Goal: Navigation & Orientation: Find specific page/section

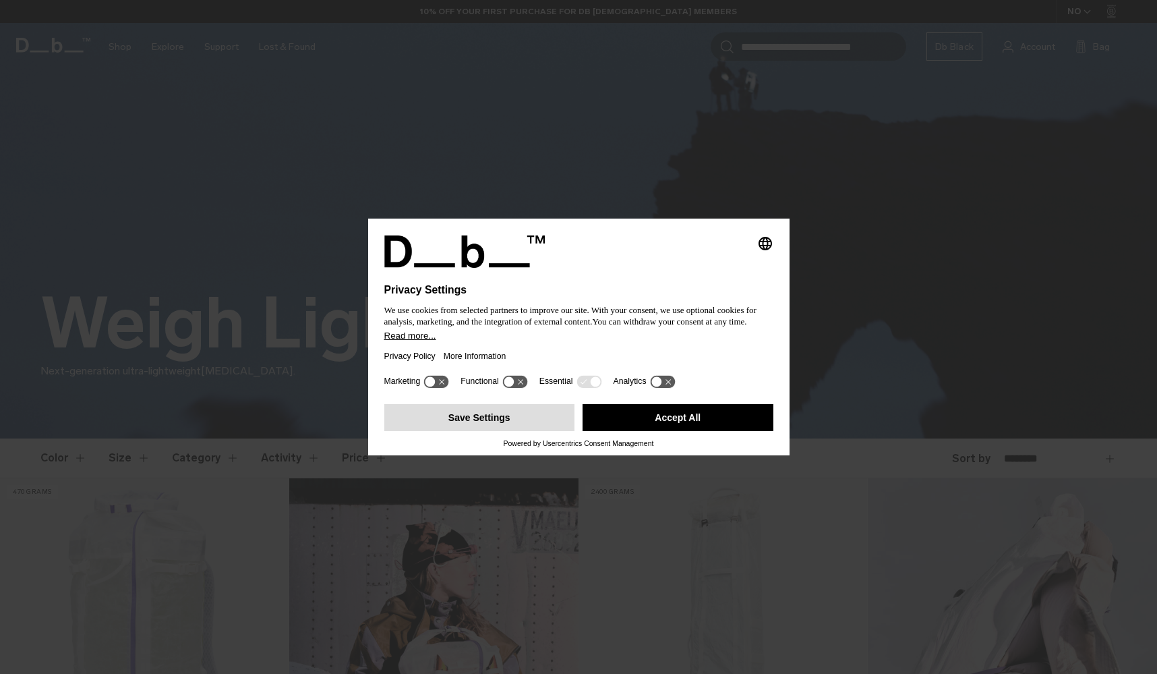
click at [562, 423] on button "Save Settings" at bounding box center [479, 417] width 191 height 27
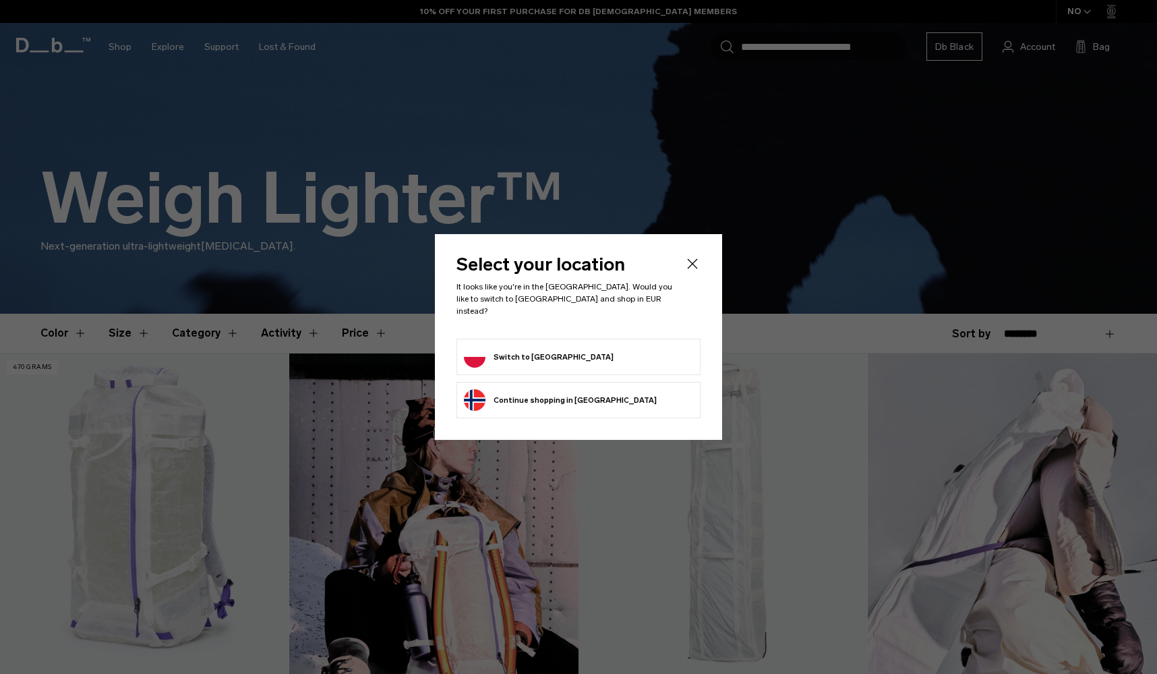
scroll to position [287, 0]
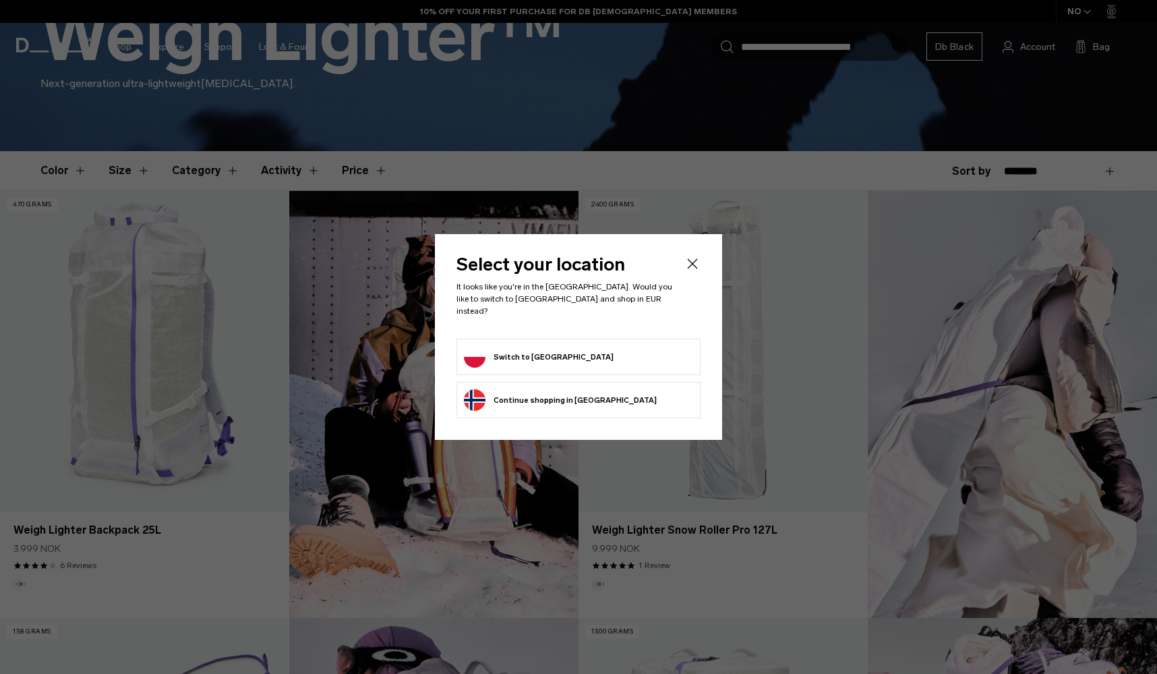
click at [574, 355] on form "Switch to Poland" at bounding box center [578, 357] width 229 height 22
click at [558, 348] on form "Switch to Poland" at bounding box center [578, 357] width 229 height 22
click at [521, 347] on button "Switch to Poland" at bounding box center [539, 357] width 150 height 22
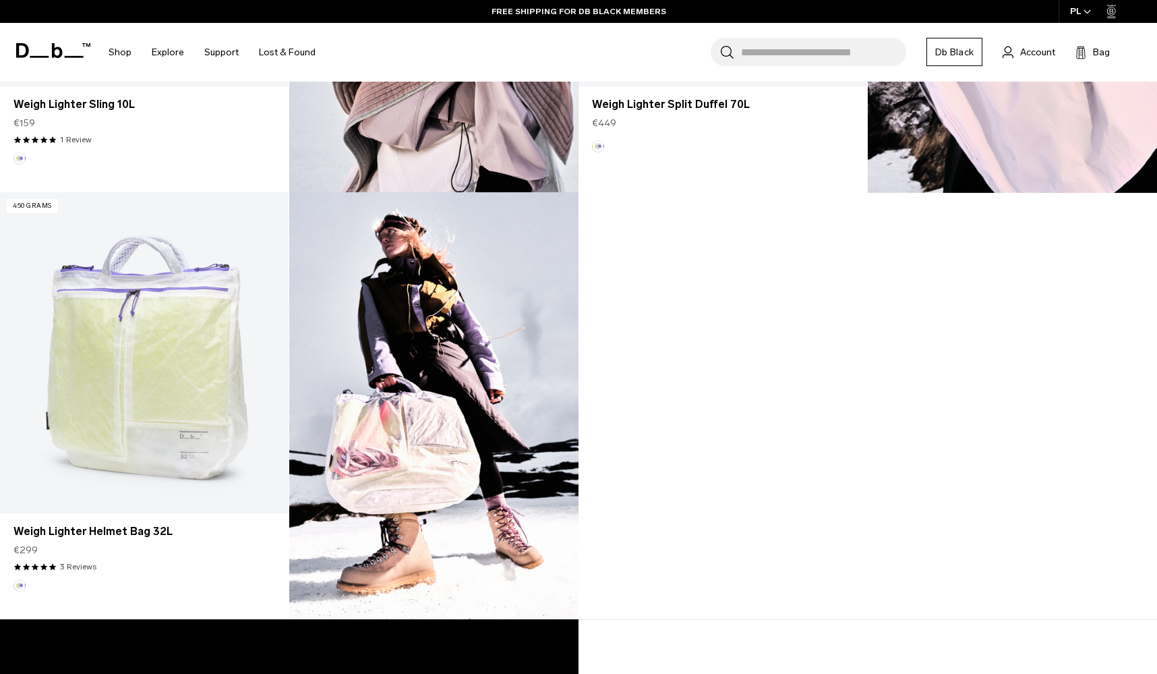
scroll to position [1156, 0]
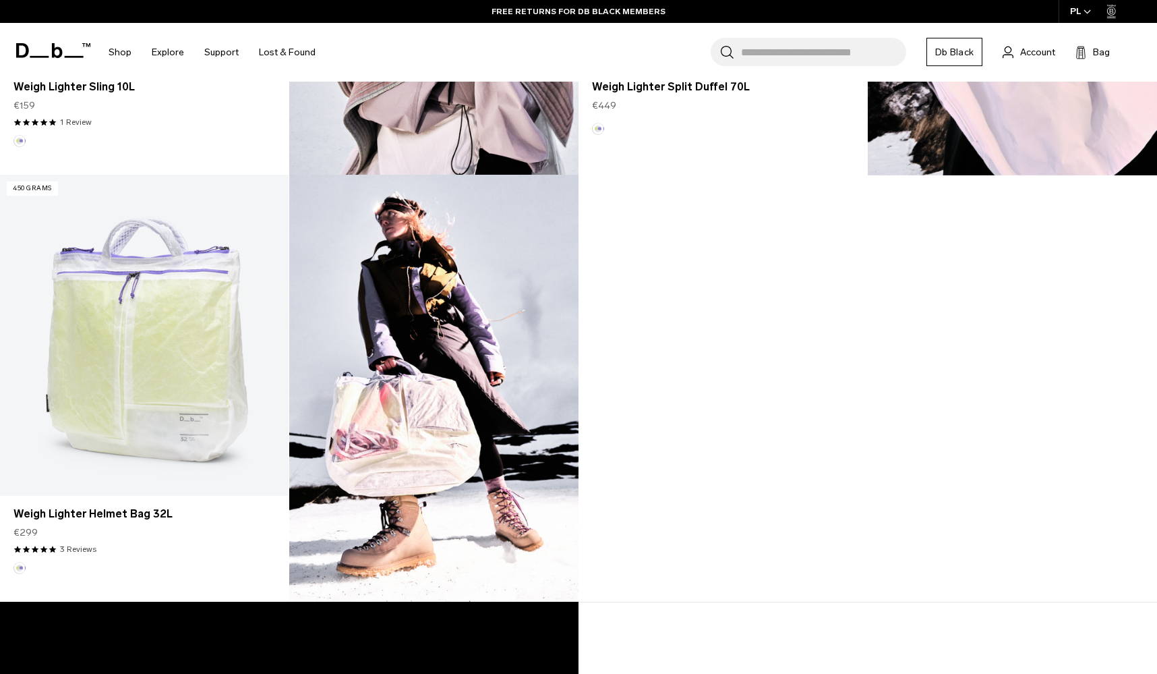
click at [380, 353] on img at bounding box center [433, 388] width 289 height 427
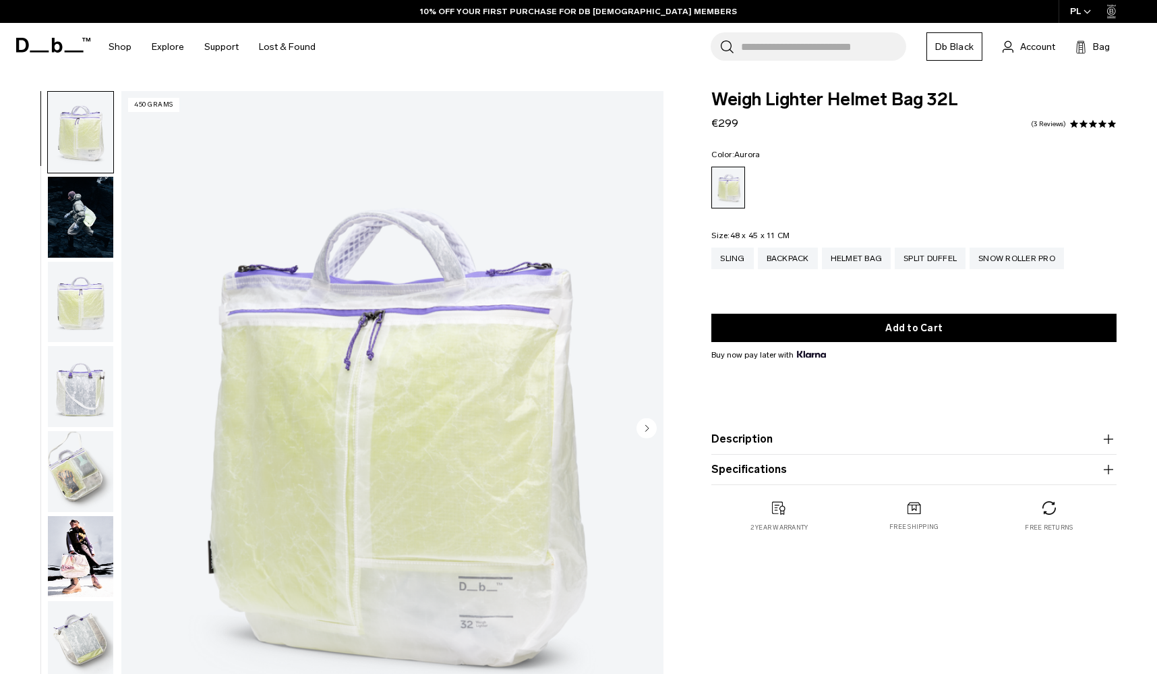
click at [90, 231] on img "button" at bounding box center [80, 217] width 65 height 81
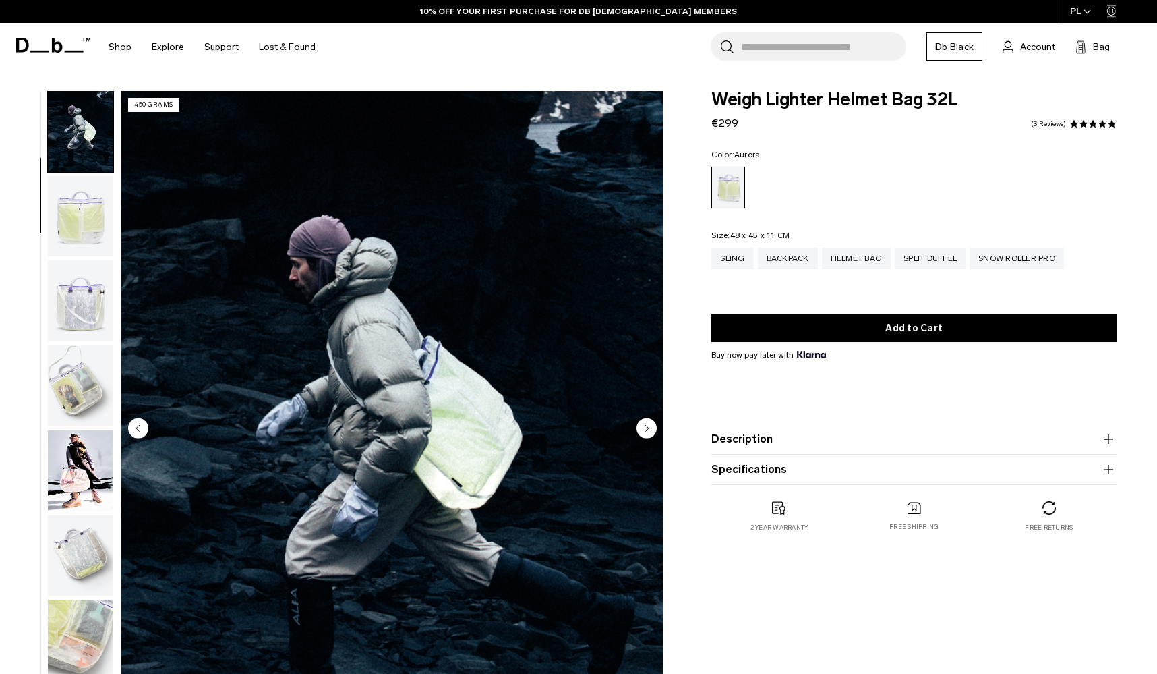
click at [90, 231] on img "button" at bounding box center [80, 216] width 65 height 81
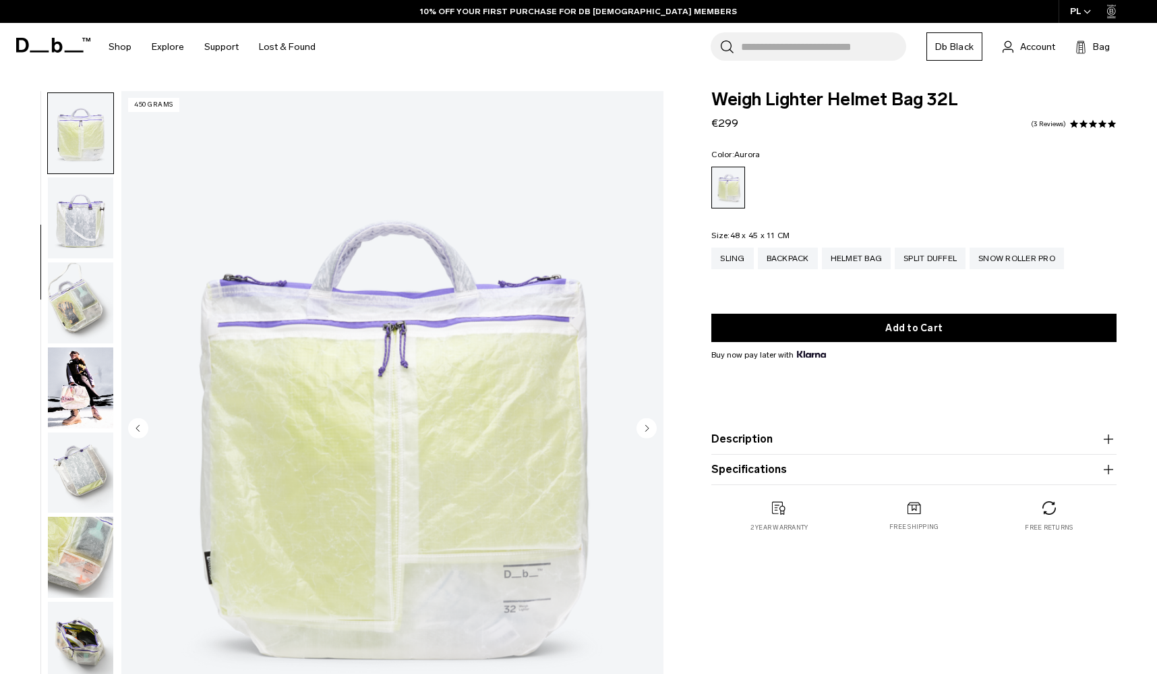
scroll to position [171, 0]
click at [86, 264] on img "button" at bounding box center [80, 302] width 65 height 81
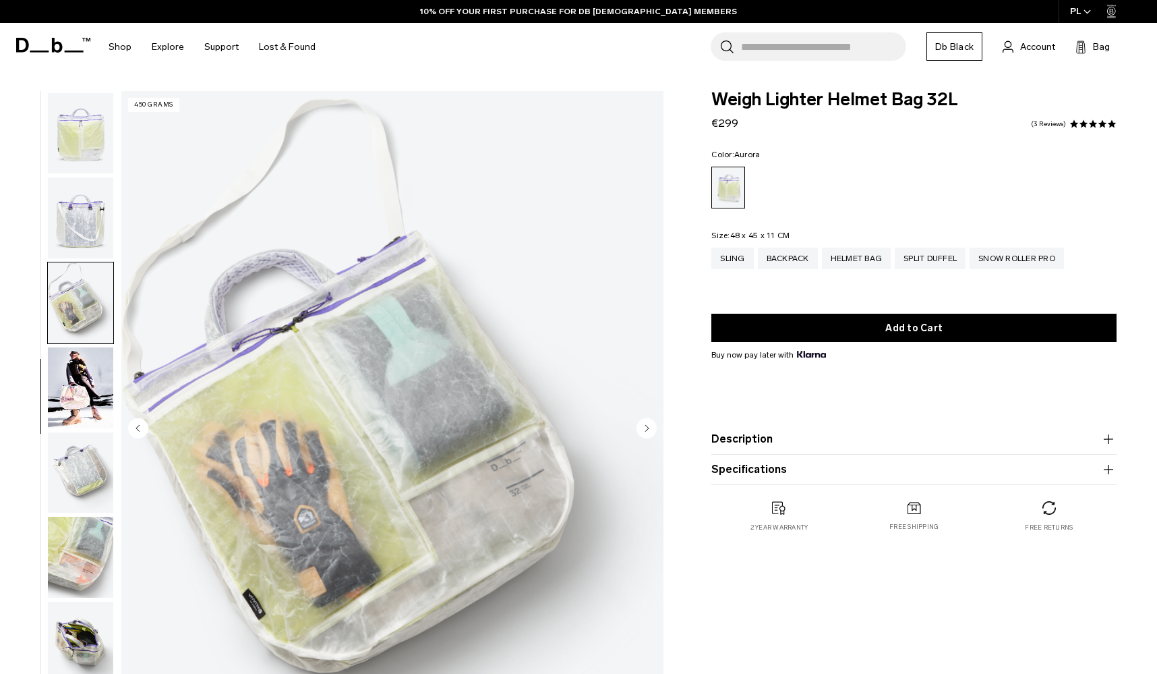
click at [86, 322] on img "button" at bounding box center [80, 302] width 65 height 81
click at [97, 398] on img "button" at bounding box center [80, 387] width 65 height 81
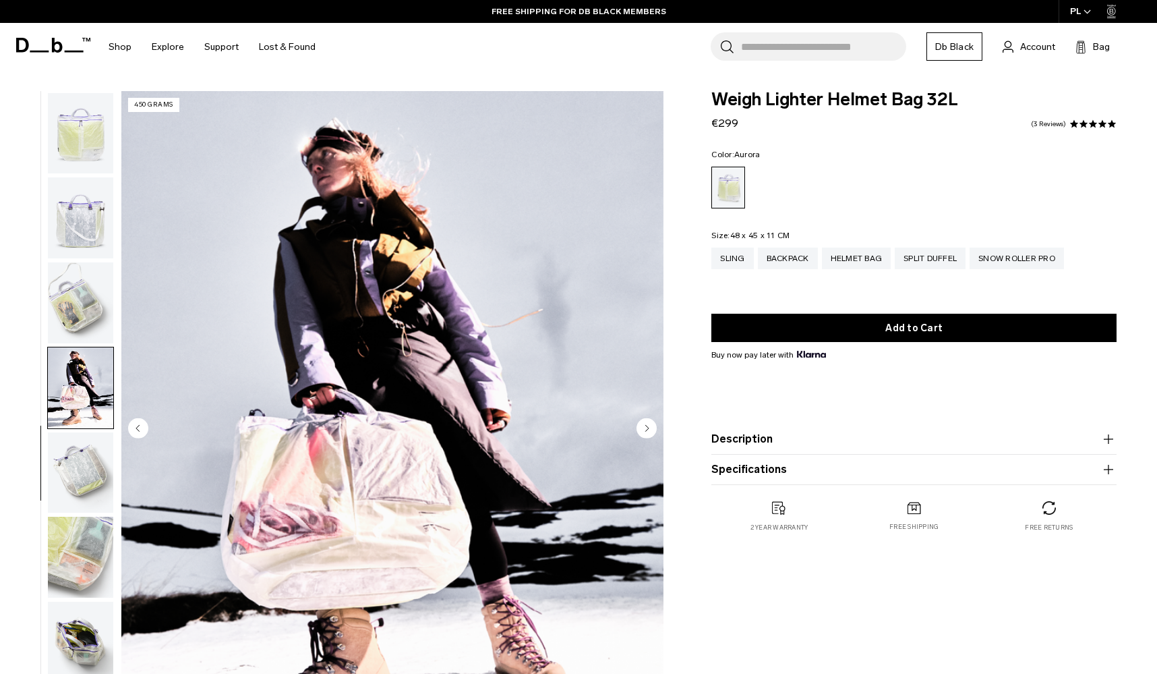
click at [84, 454] on img "button" at bounding box center [80, 472] width 65 height 81
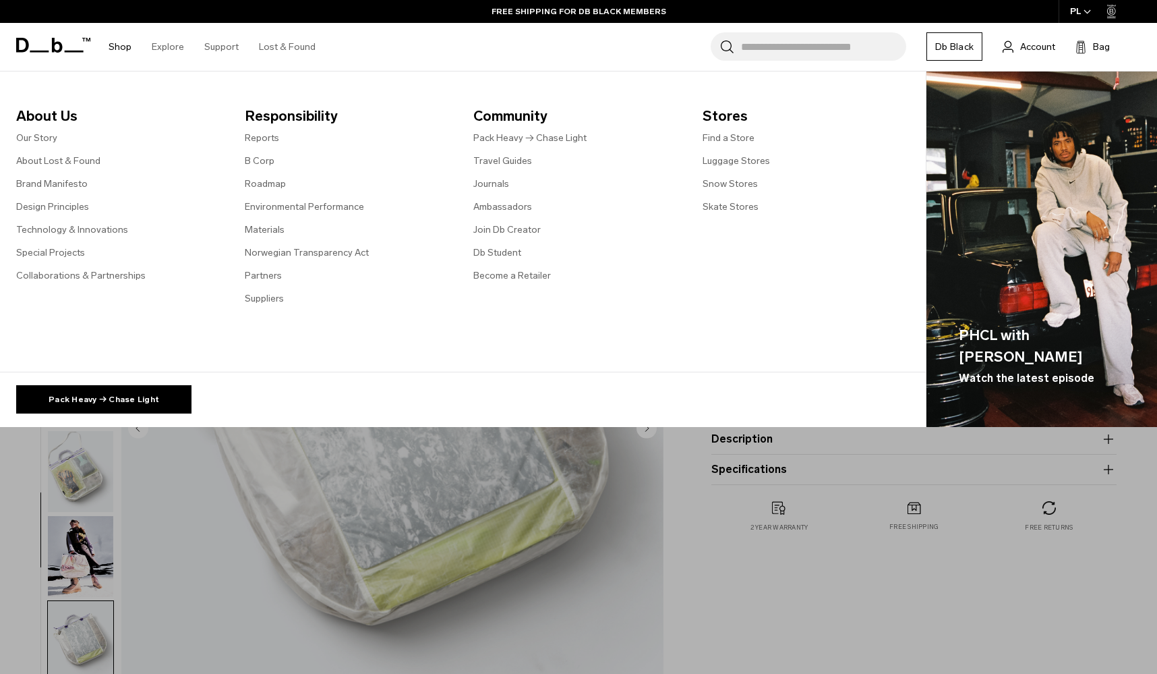
scroll to position [0, 0]
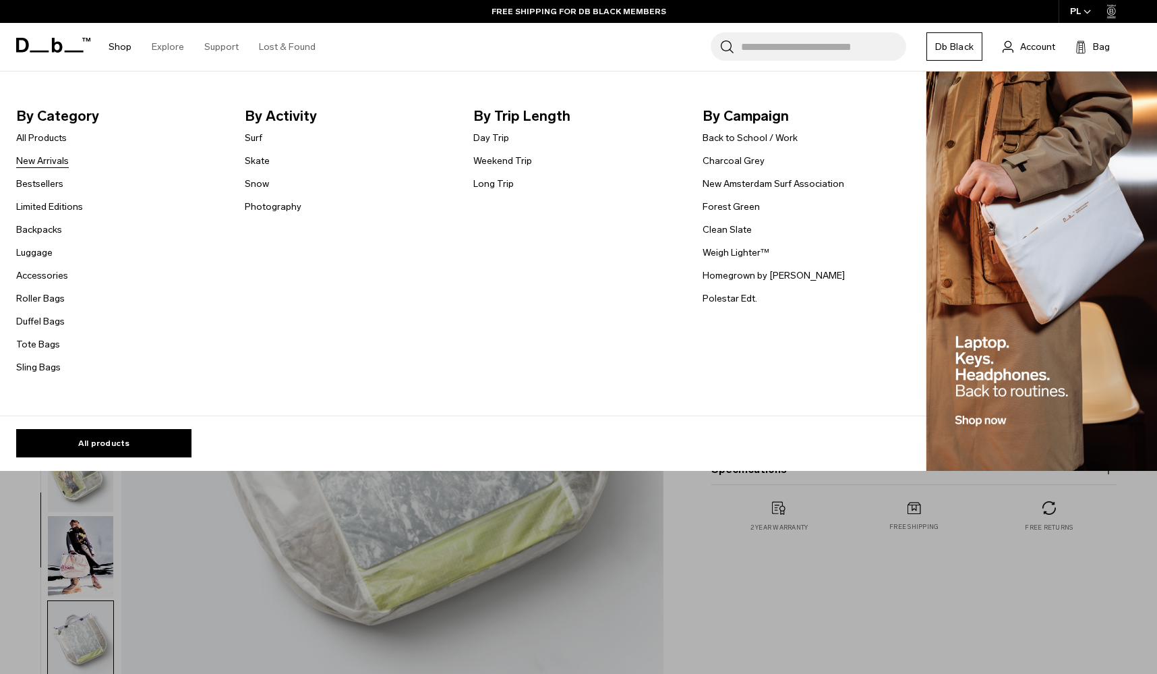
click at [60, 160] on link "New Arrivals" at bounding box center [42, 161] width 53 height 14
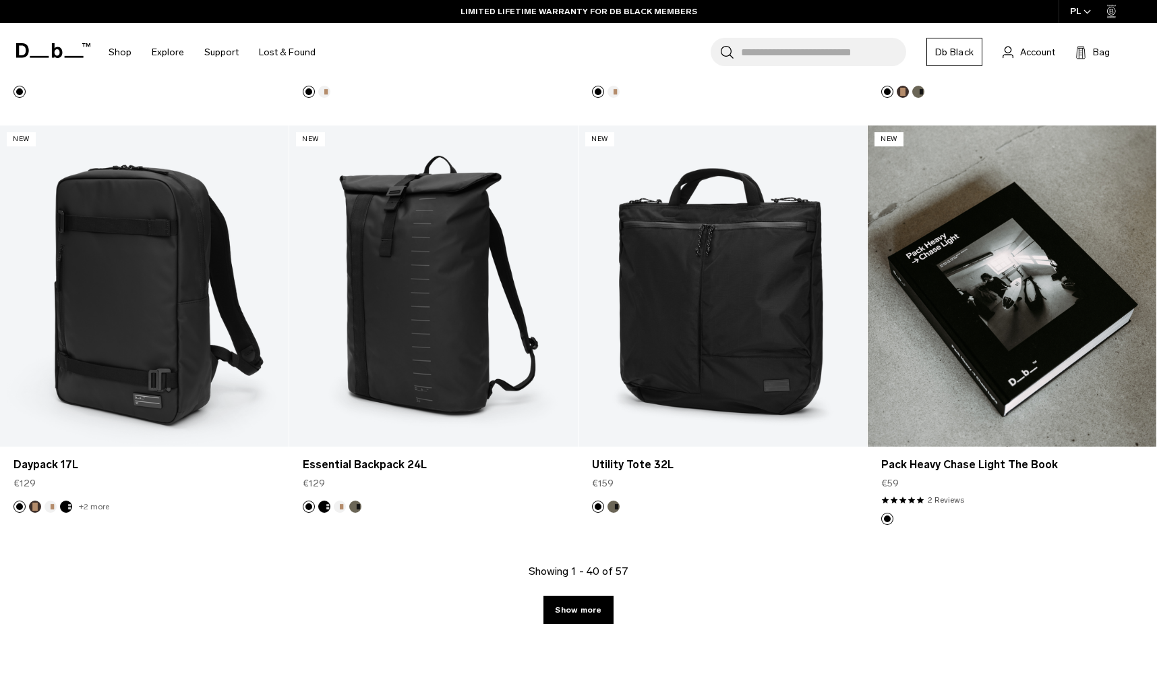
scroll to position [4251, 0]
